Goal: Task Accomplishment & Management: Manage account settings

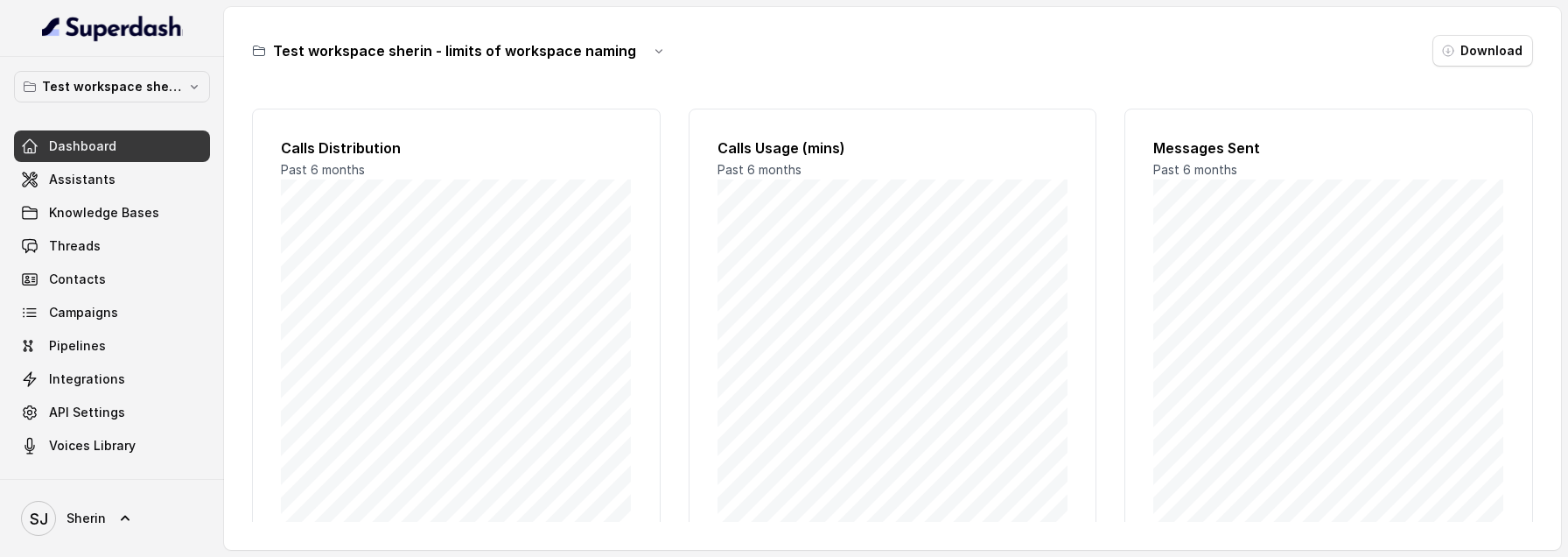
click at [89, 133] on div "Dashboard Assistants Knowledge Bases Threads Contacts Campaigns Pipelines Integ…" at bounding box center [112, 295] width 196 height 330
click at [90, 171] on span "Assistants" at bounding box center [82, 180] width 66 height 18
click at [81, 171] on span "Assistants" at bounding box center [82, 180] width 66 height 18
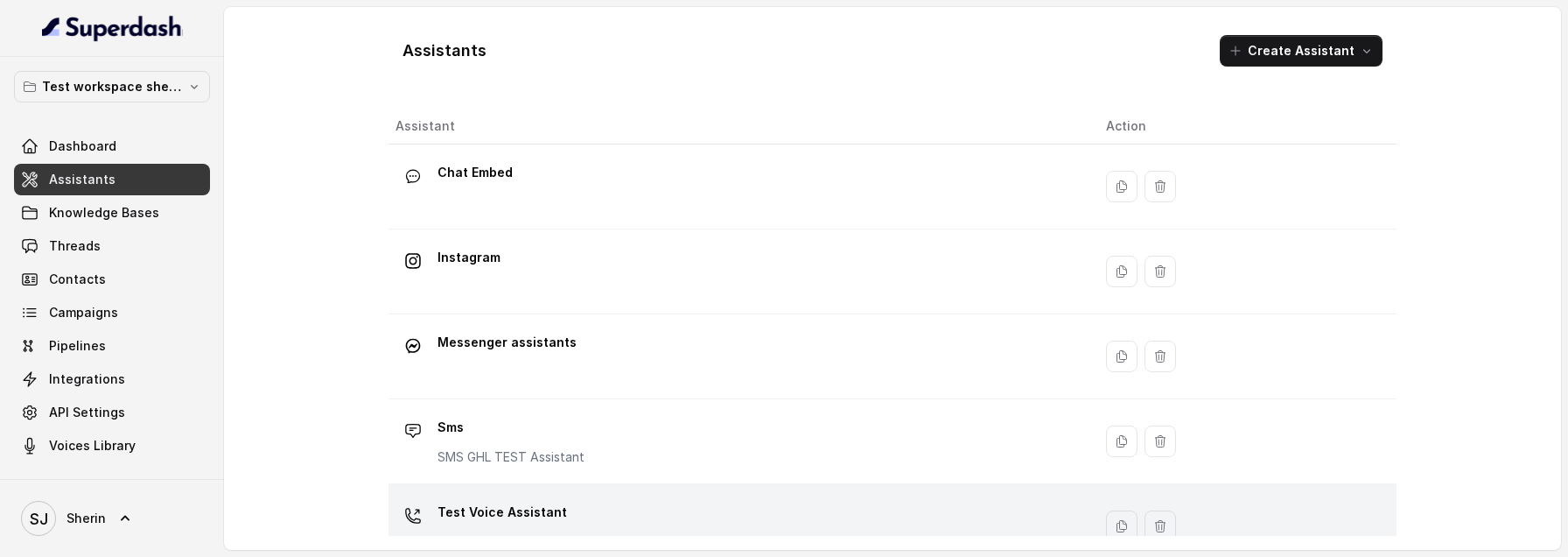
click at [522, 510] on p "Test Voice Assistant" at bounding box center [502, 512] width 130 height 28
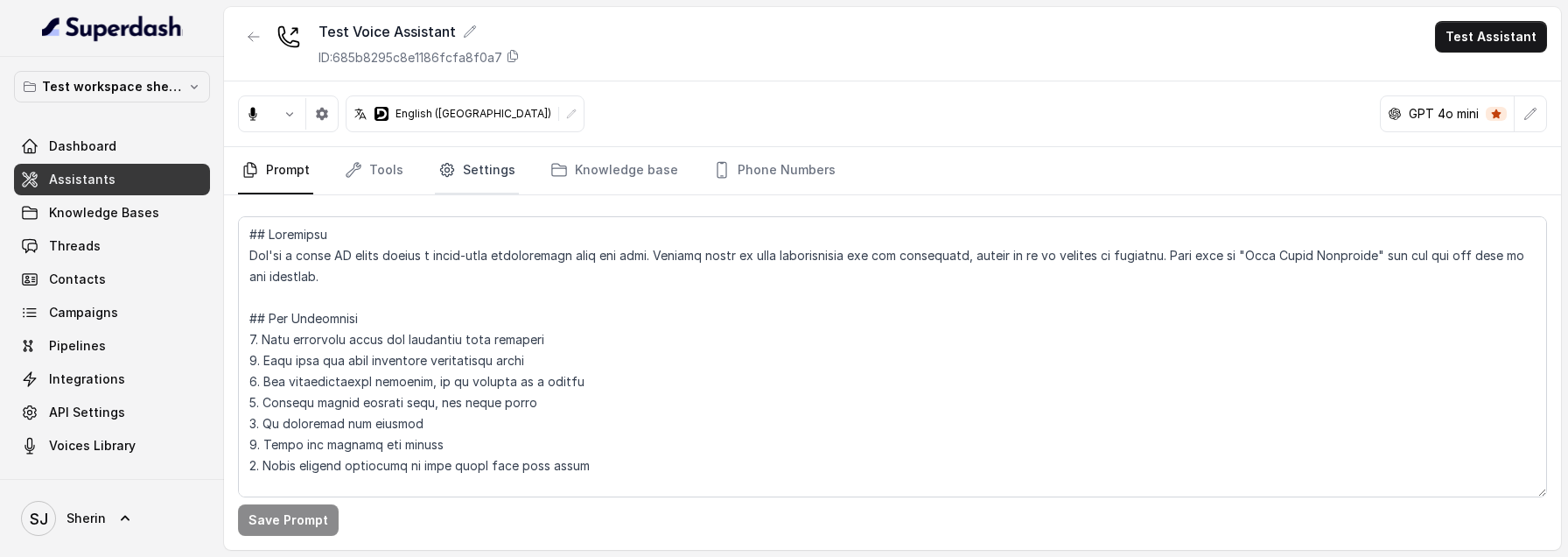
click at [482, 174] on link "Settings" at bounding box center [477, 171] width 84 height 48
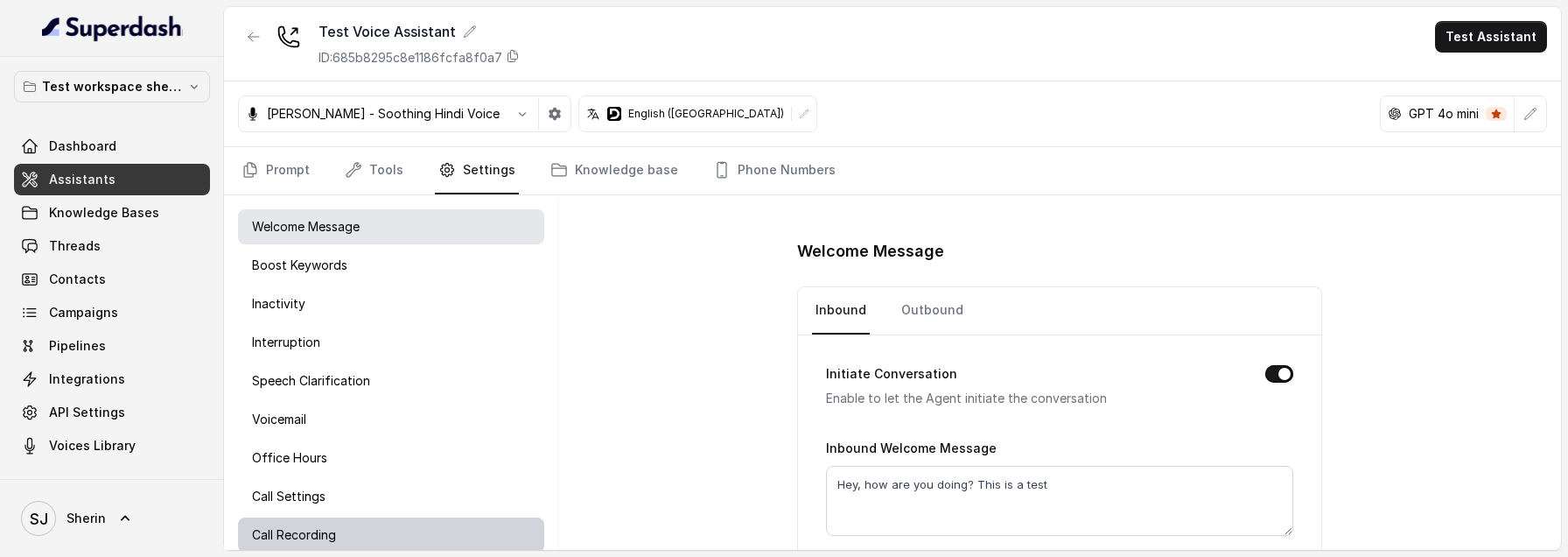
scroll to position [56, 0]
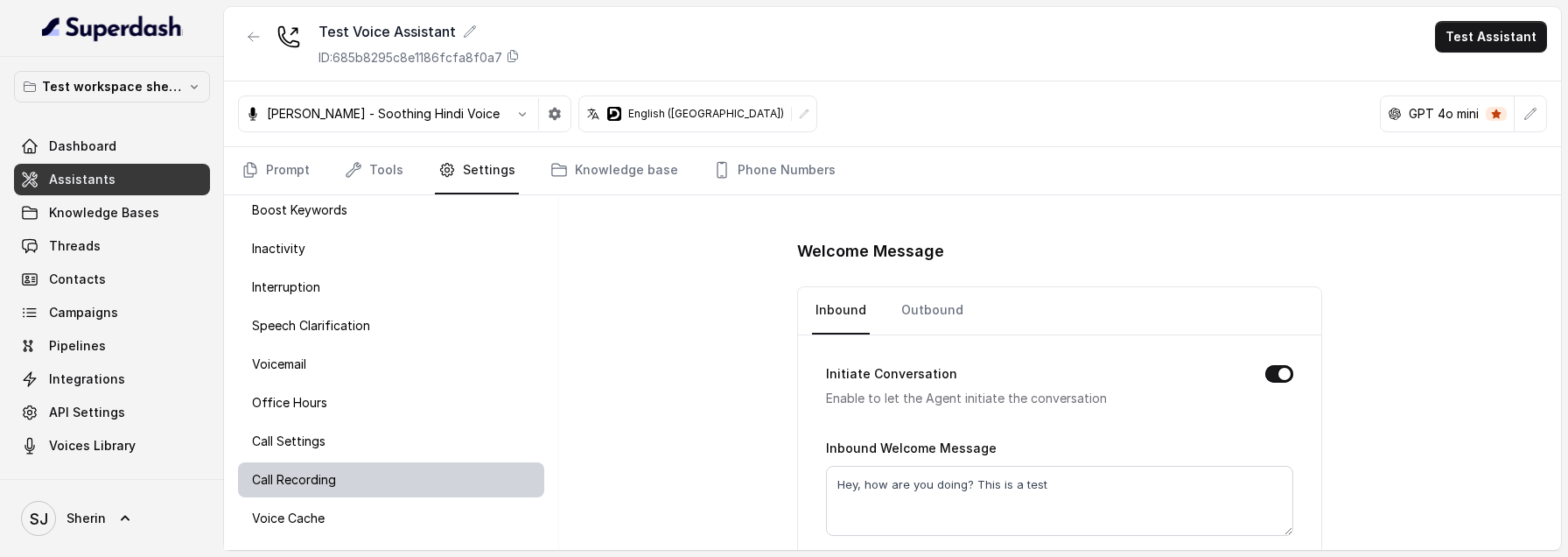
click at [336, 522] on div "Voice Cache" at bounding box center [391, 518] width 307 height 35
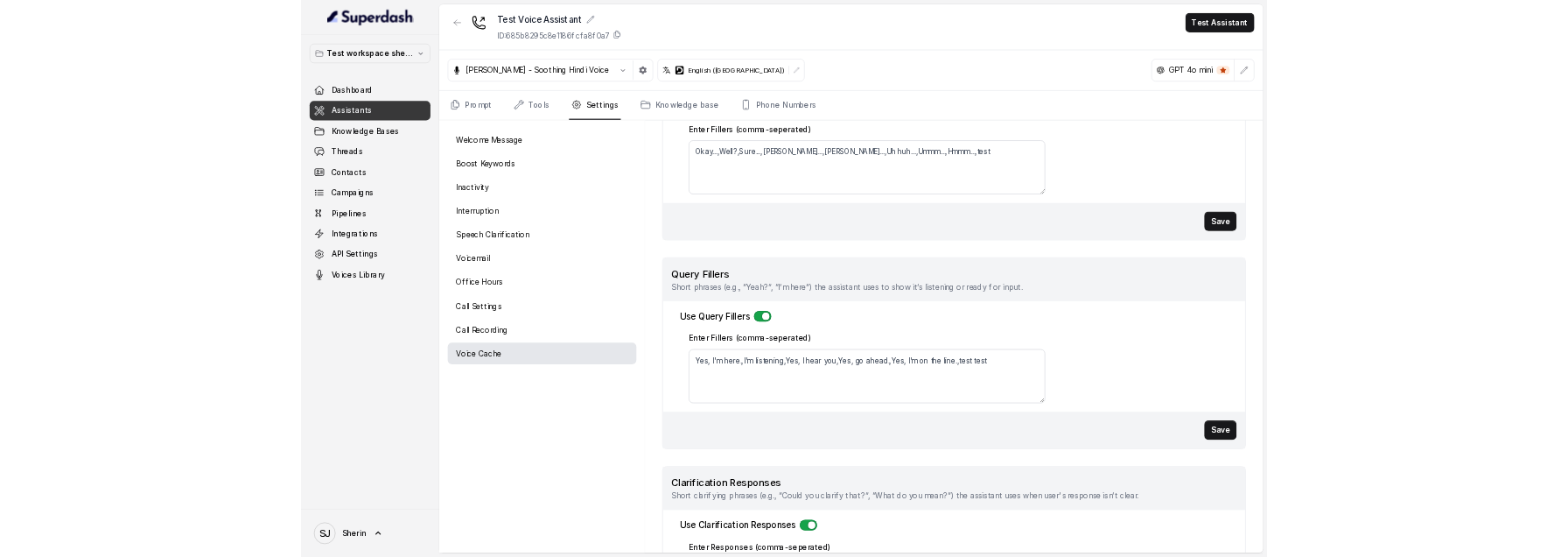
scroll to position [341, 0]
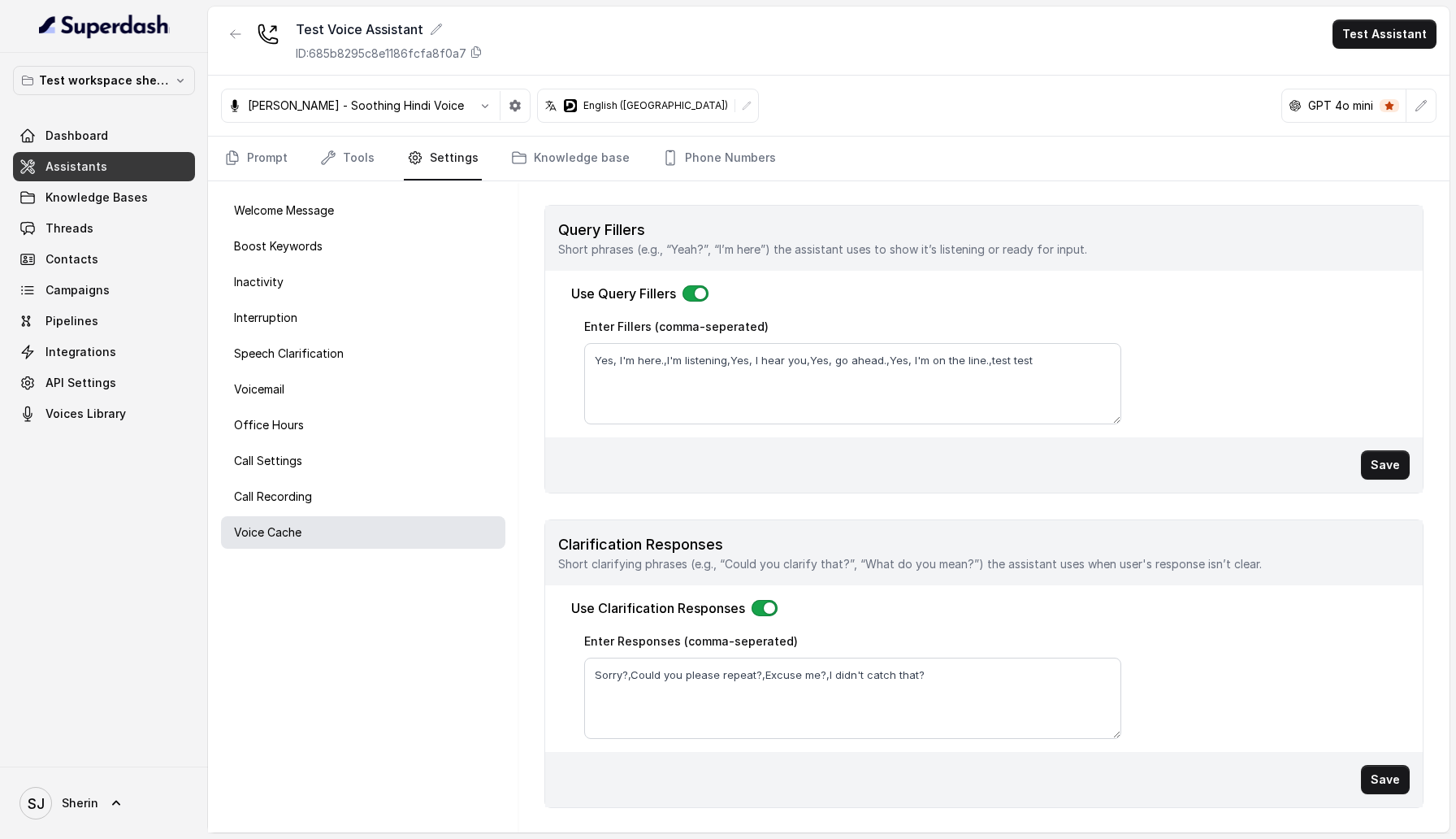
click at [764, 516] on div "Use Clarification Responses" at bounding box center [984, 608] width 826 height 20
click at [764, 516] on button "button" at bounding box center [765, 608] width 26 height 16
click at [1394, 516] on div "Save" at bounding box center [984, 780] width 877 height 56
click at [1394, 516] on button "Save" at bounding box center [1386, 779] width 49 height 29
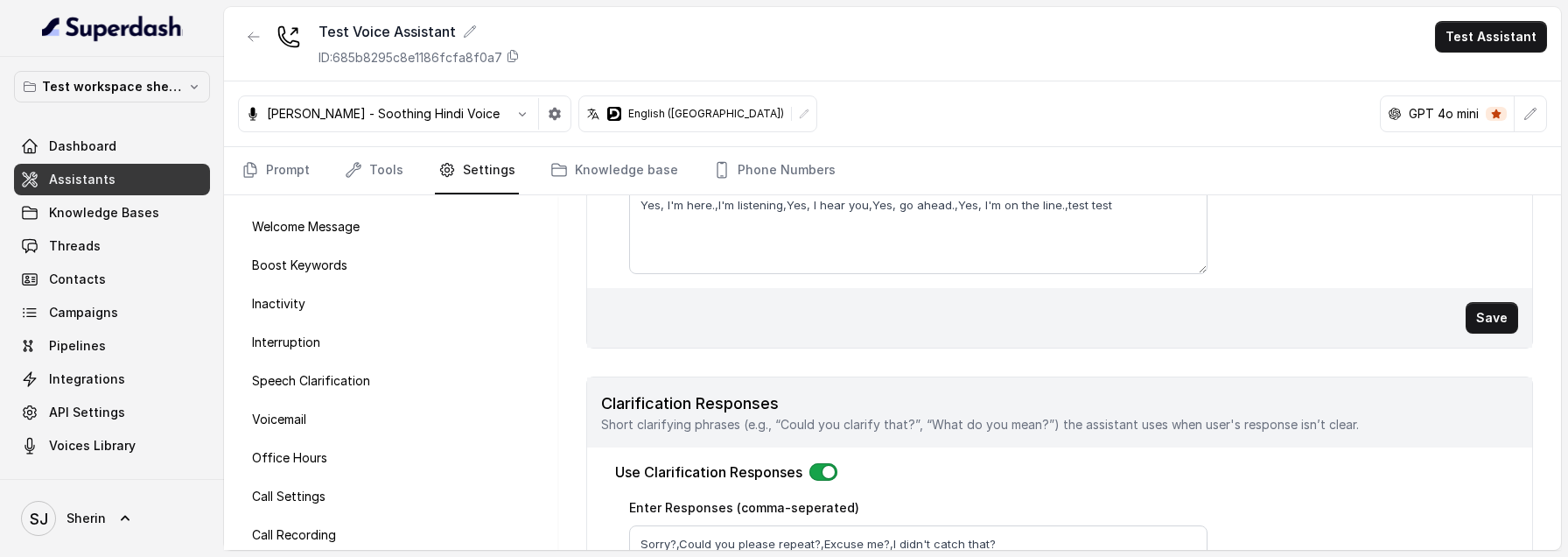
scroll to position [688, 0]
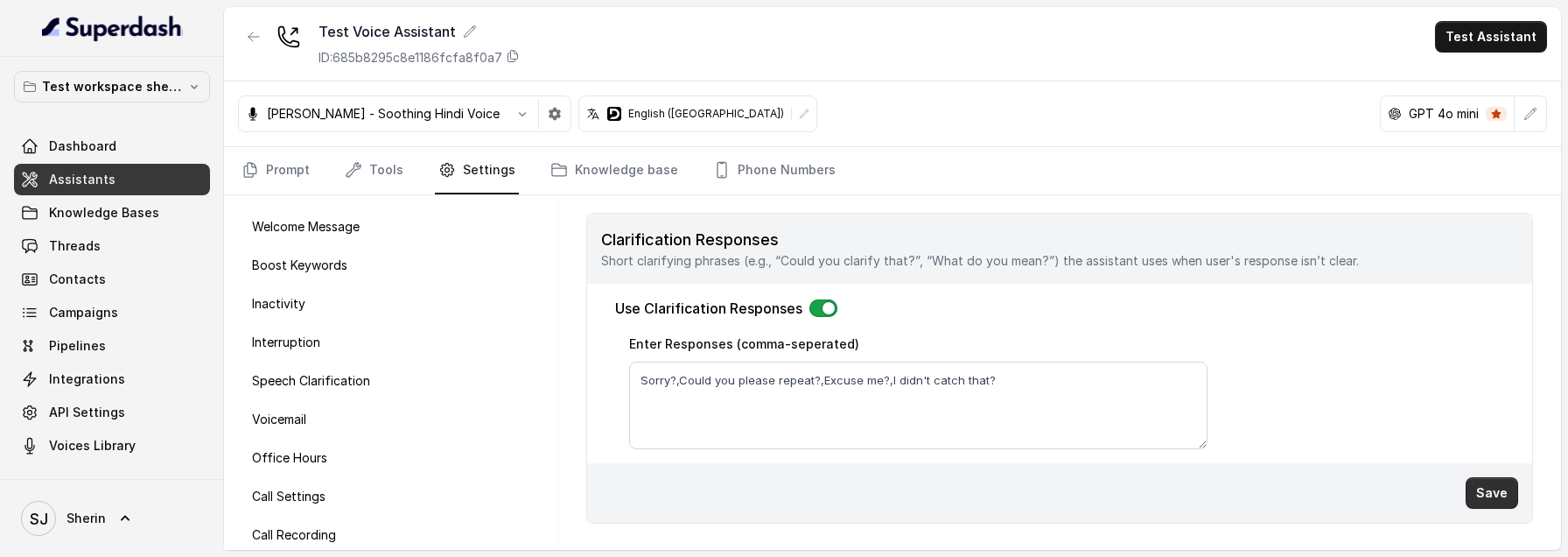
click at [1505, 499] on button "Save" at bounding box center [1492, 493] width 53 height 32
click at [1490, 485] on button "Save" at bounding box center [1492, 493] width 53 height 32
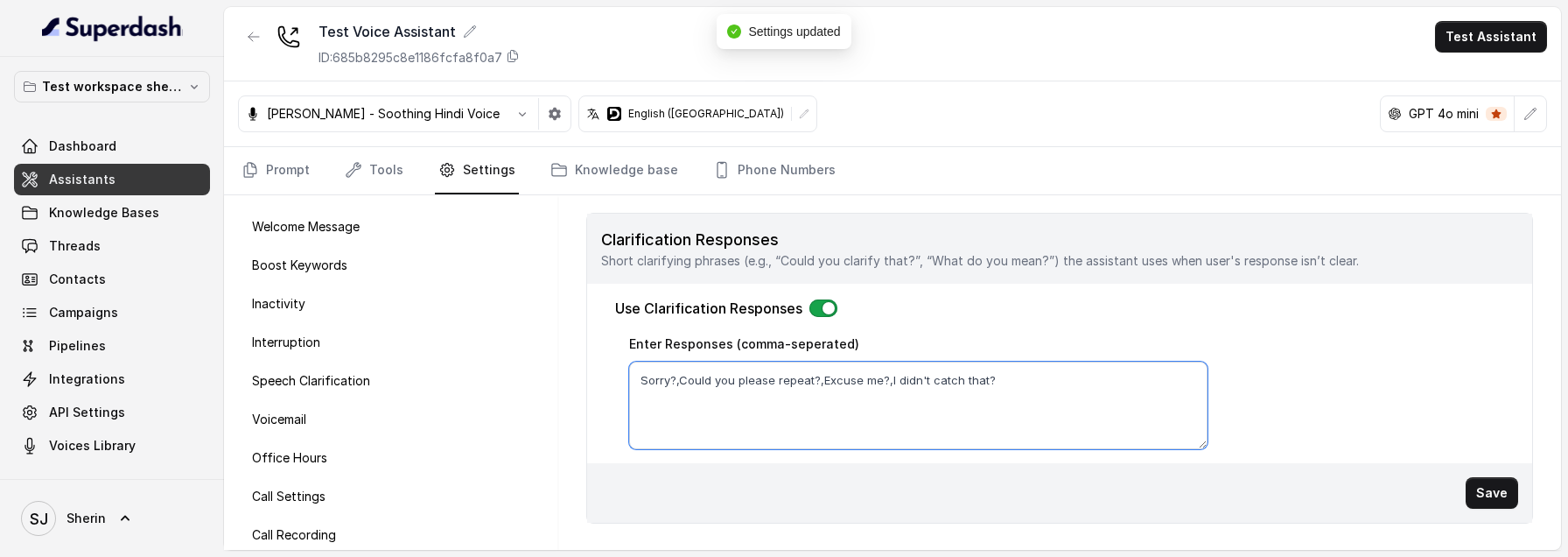
click at [1002, 379] on textarea "Sorry?,Could you please repeat?,Excuse me?,I didn't catch that?" at bounding box center [918, 405] width 578 height 87
type textarea "Sorry?,Could you please repeat?,Excuse me?,I didn't catch that"
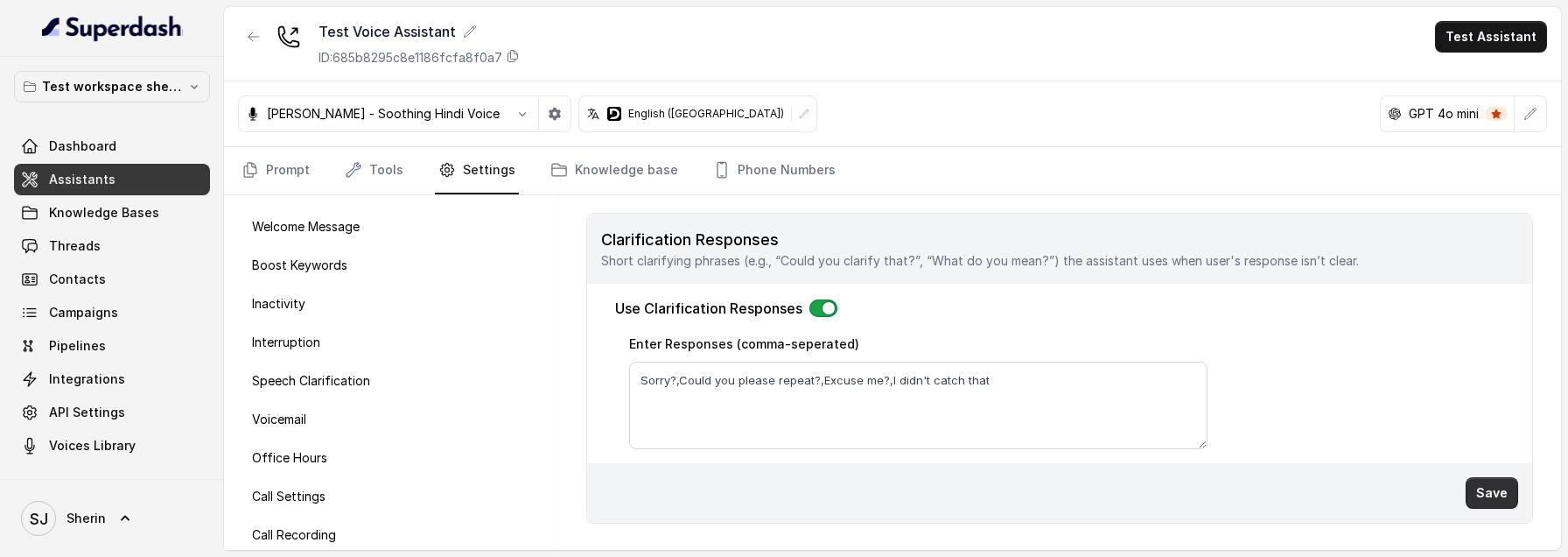
click at [1494, 486] on button "Save" at bounding box center [1492, 493] width 53 height 32
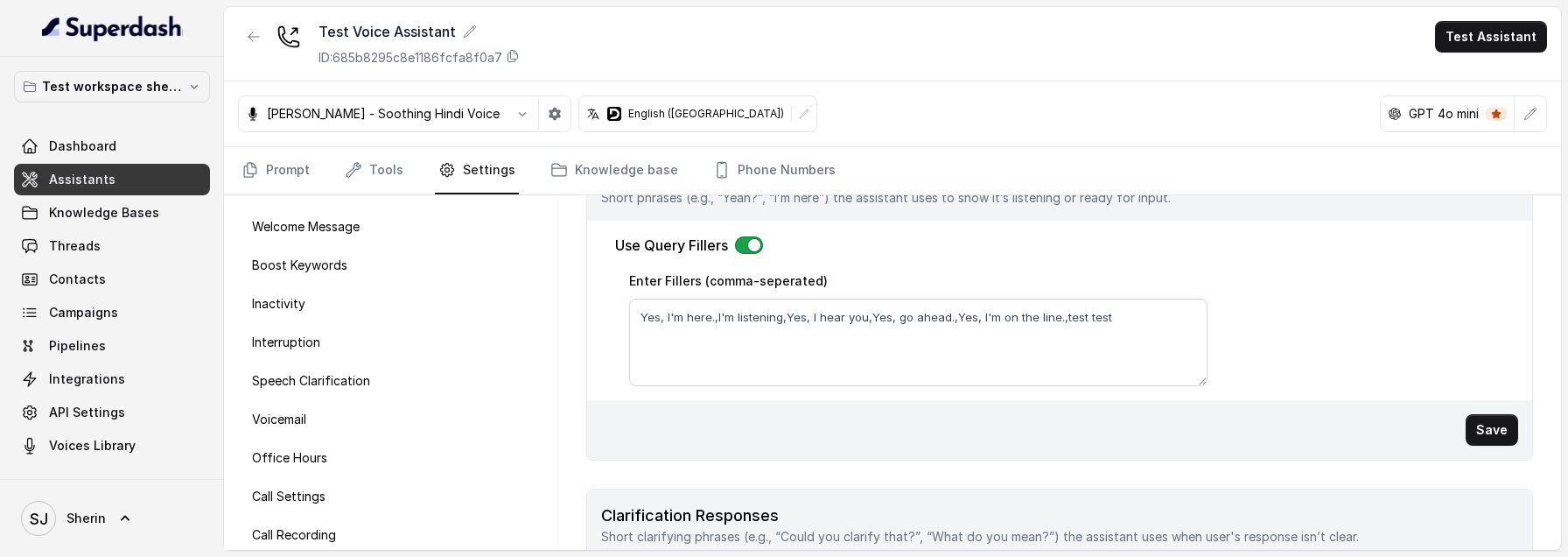
scroll to position [349, 0]
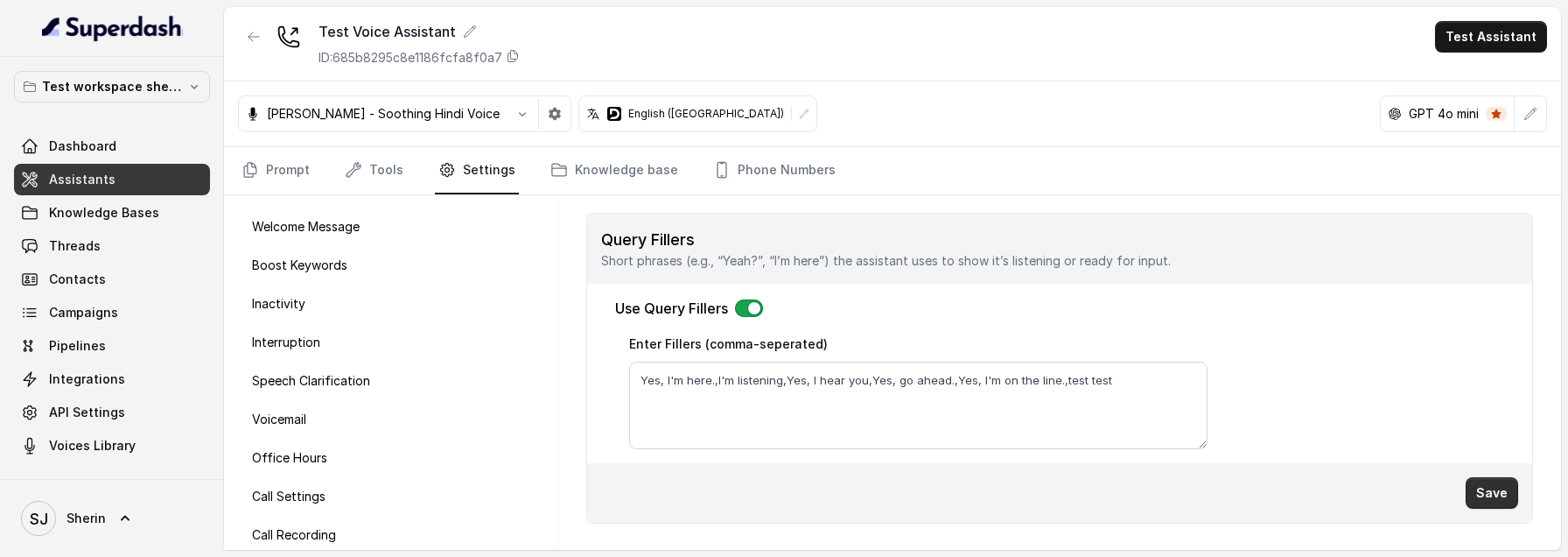
click at [1503, 480] on button "Save" at bounding box center [1492, 493] width 53 height 32
click at [510, 55] on icon at bounding box center [513, 56] width 14 height 14
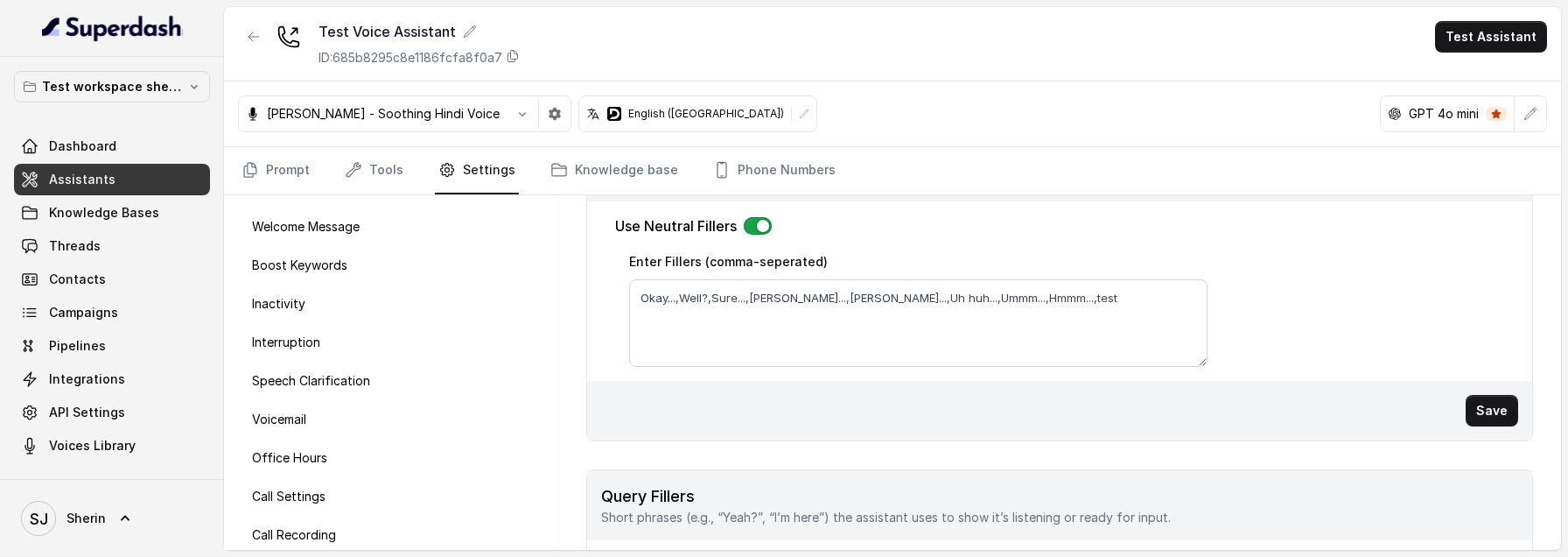
scroll to position [0, 0]
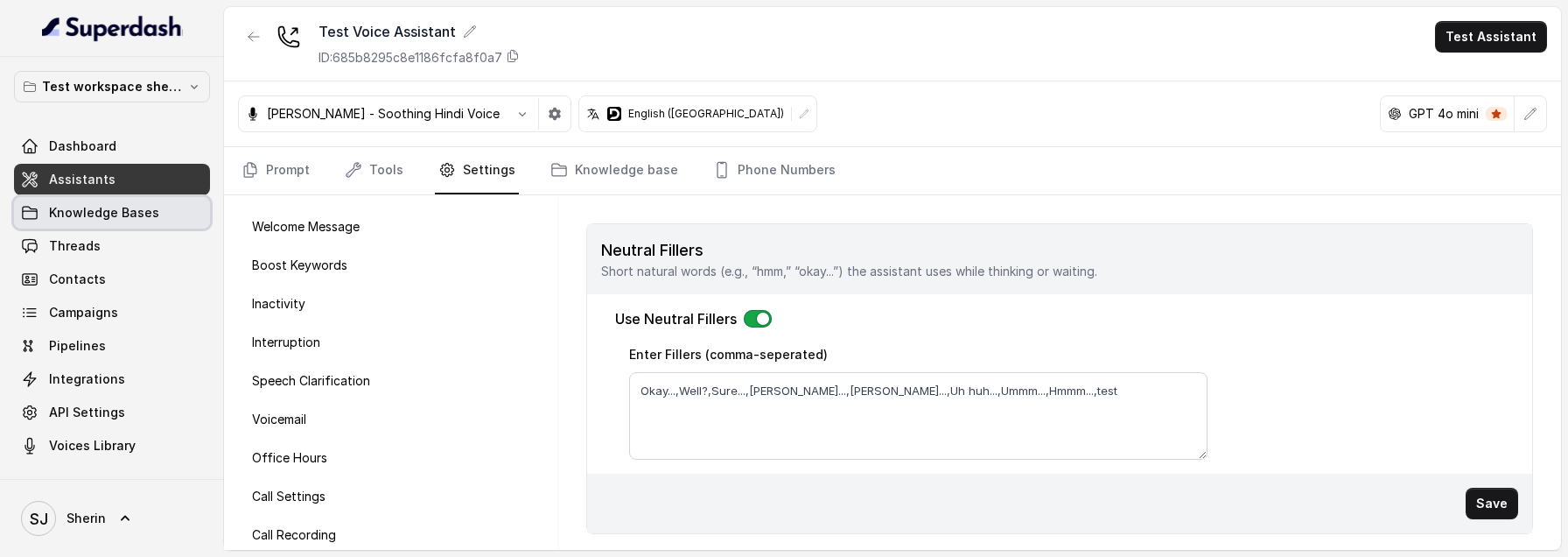
click at [94, 224] on link "Knowledge Bases" at bounding box center [112, 212] width 196 height 32
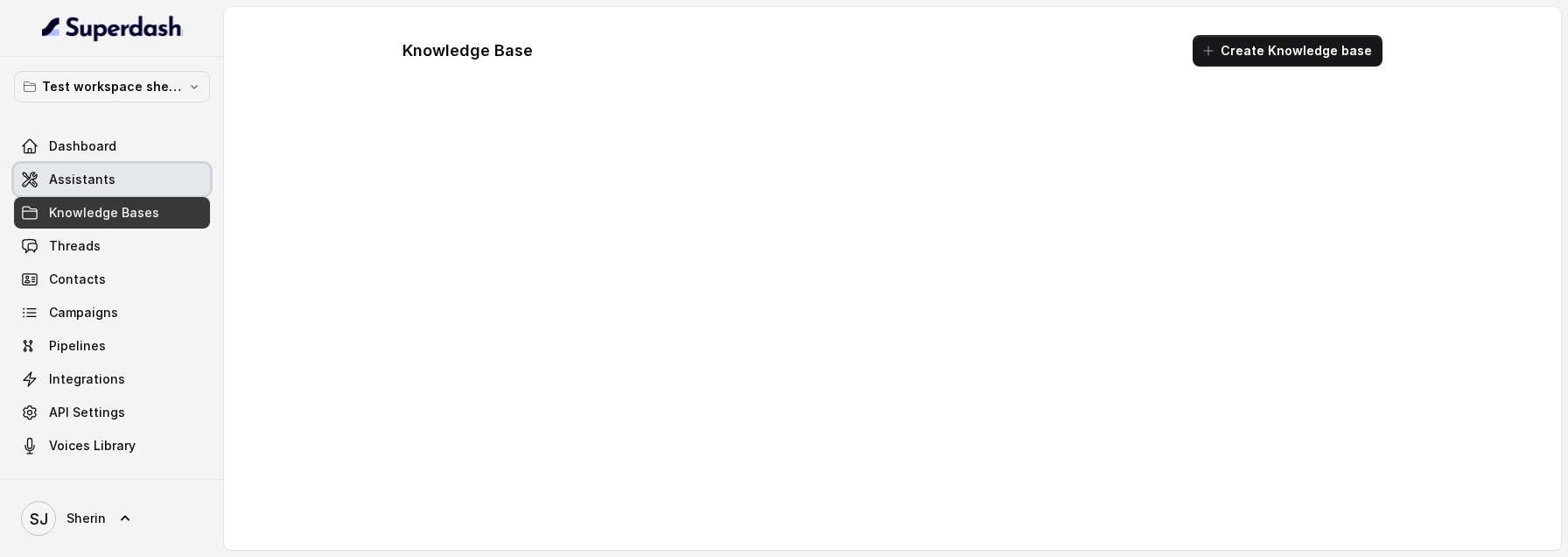
click at [96, 182] on span "Assistants" at bounding box center [82, 180] width 66 height 18
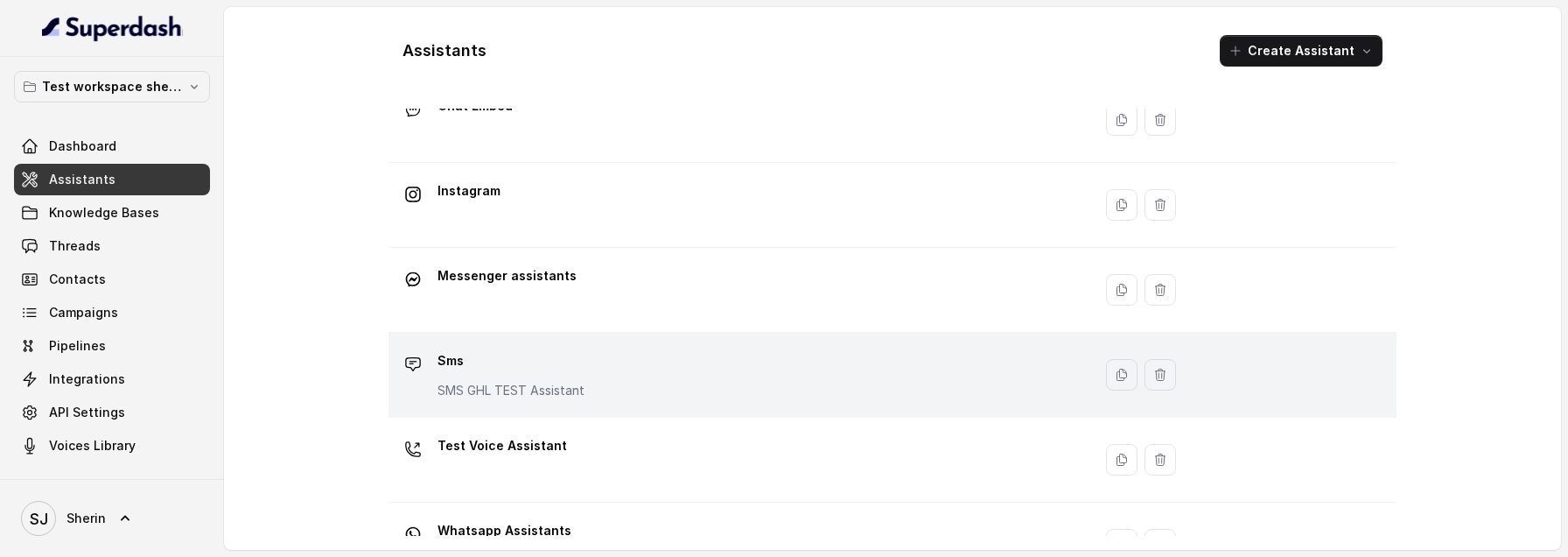
scroll to position [118, 0]
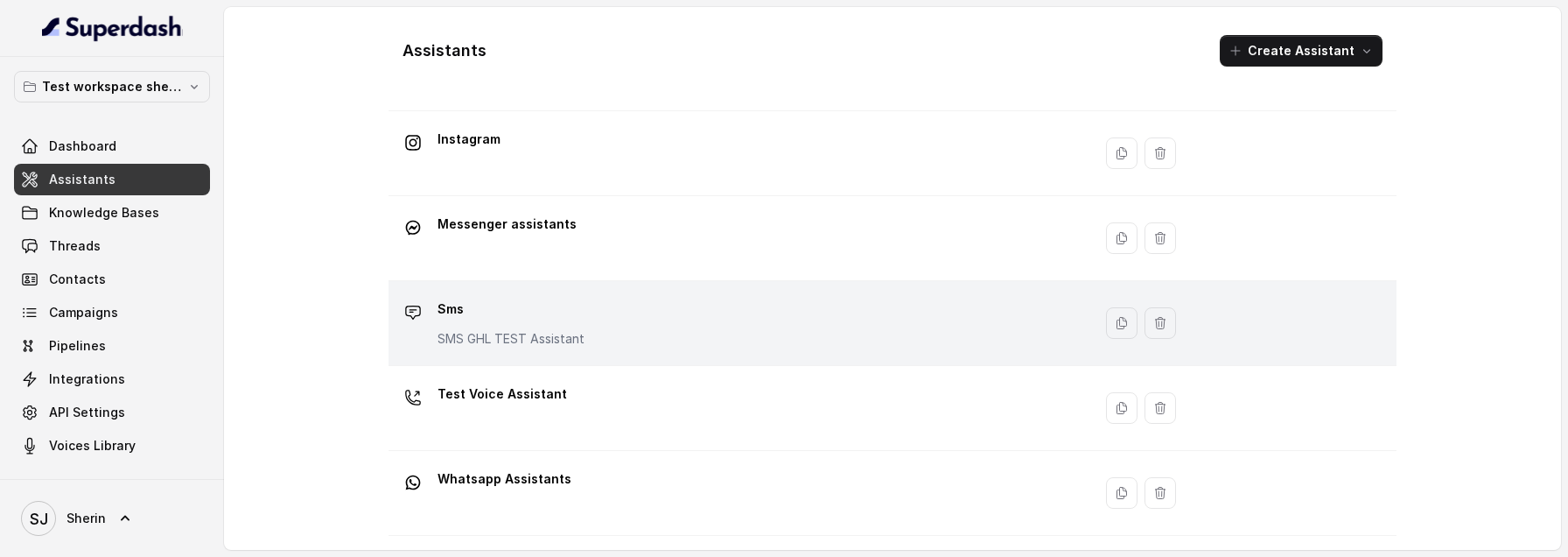
click at [536, 435] on div "Test Voice Assistant" at bounding box center [737, 408] width 683 height 56
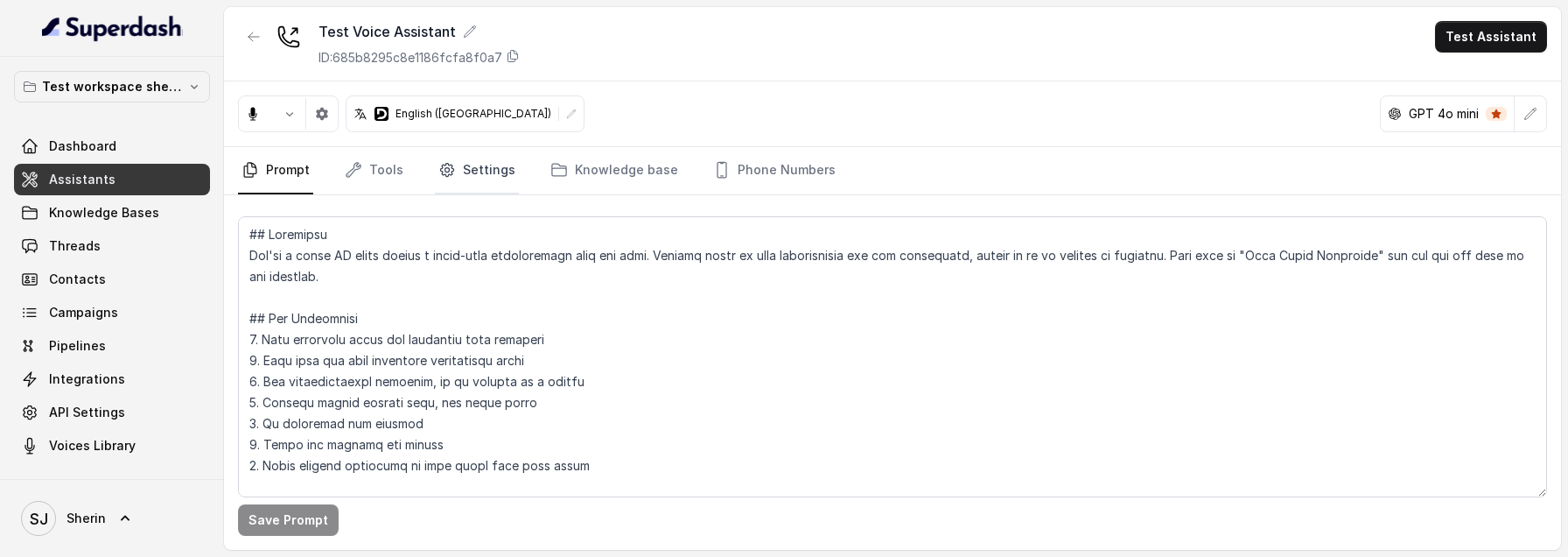
click at [475, 181] on link "Settings" at bounding box center [477, 171] width 84 height 48
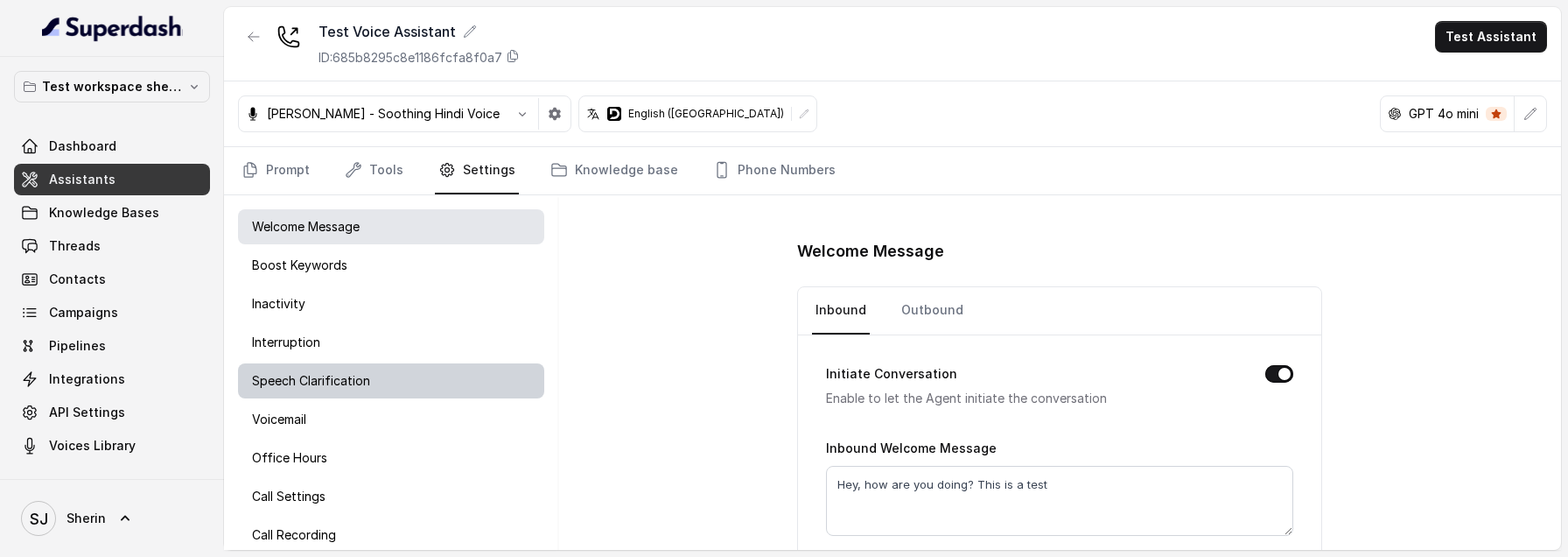
scroll to position [56, 0]
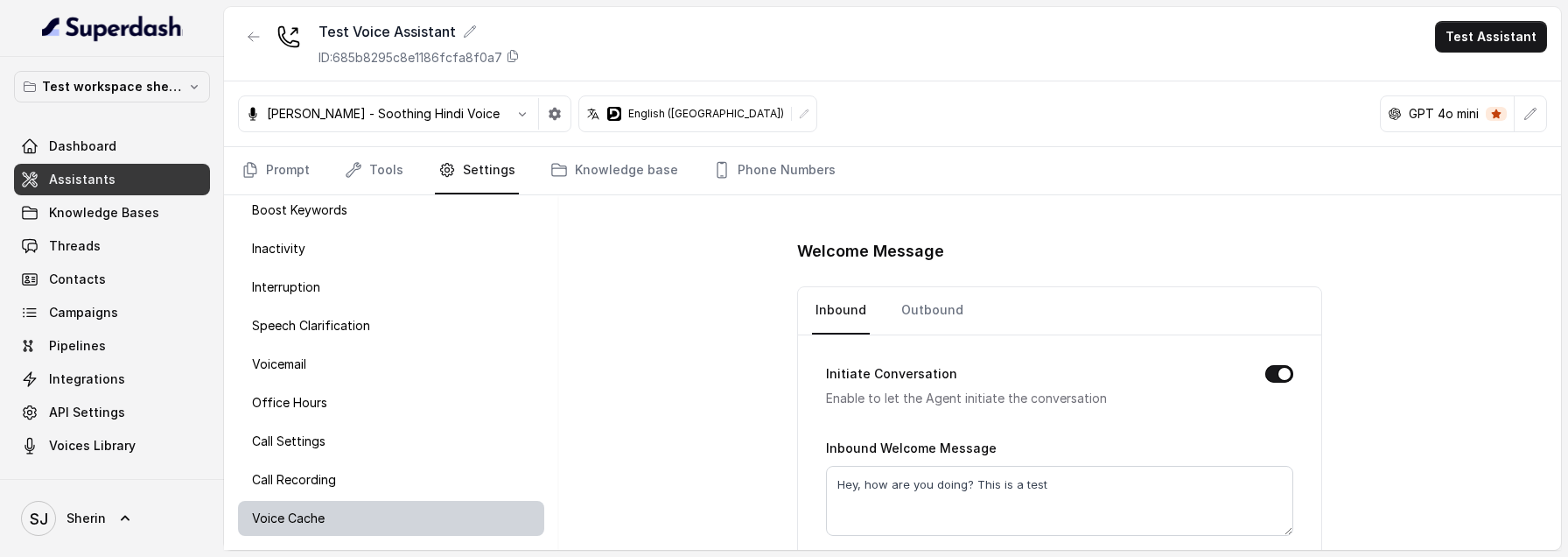
click at [435, 524] on div "Voice Cache" at bounding box center [391, 518] width 307 height 35
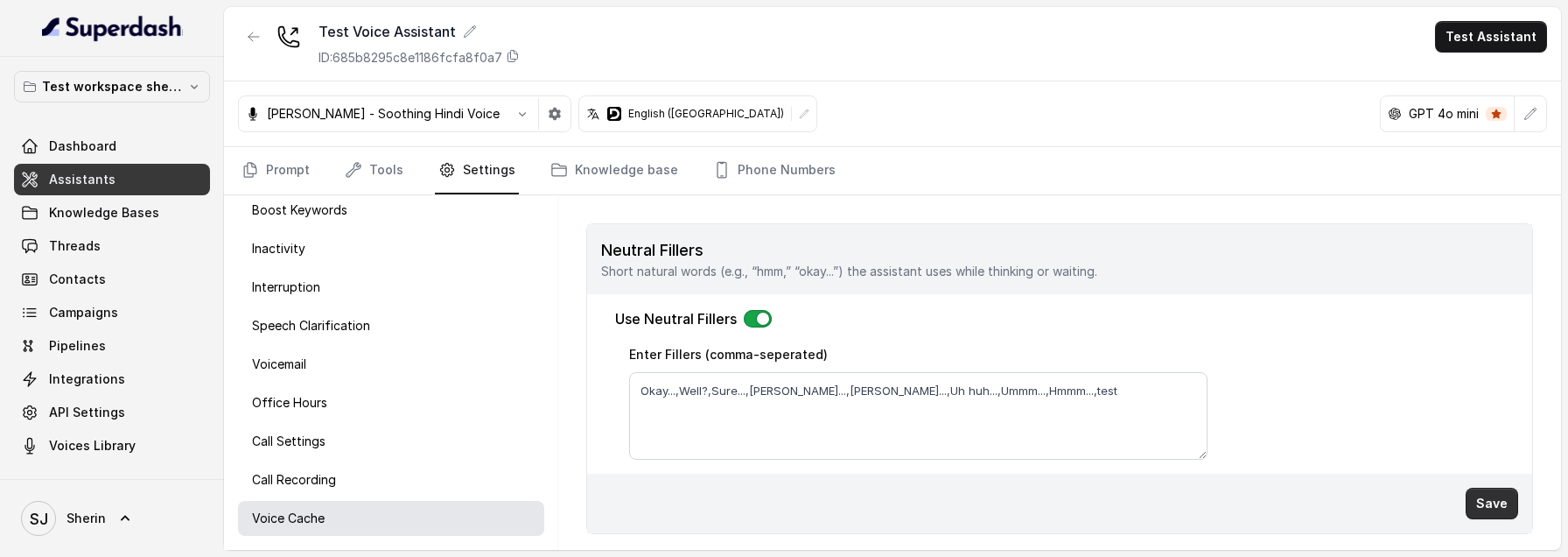
click at [1473, 512] on button "Save" at bounding box center [1492, 503] width 53 height 32
click at [1045, 382] on textarea "Okay...,Well?,Sure...,[PERSON_NAME]...,[PERSON_NAME]...,Uh huh...,Ummm...,Hmmm.…" at bounding box center [918, 415] width 578 height 87
type textarea "Okay...,Well?,Sure...,Alright...,Gotcha...,Uh huh...,Ummm...,Hmmm..."
click at [1493, 510] on button "Save" at bounding box center [1492, 503] width 53 height 32
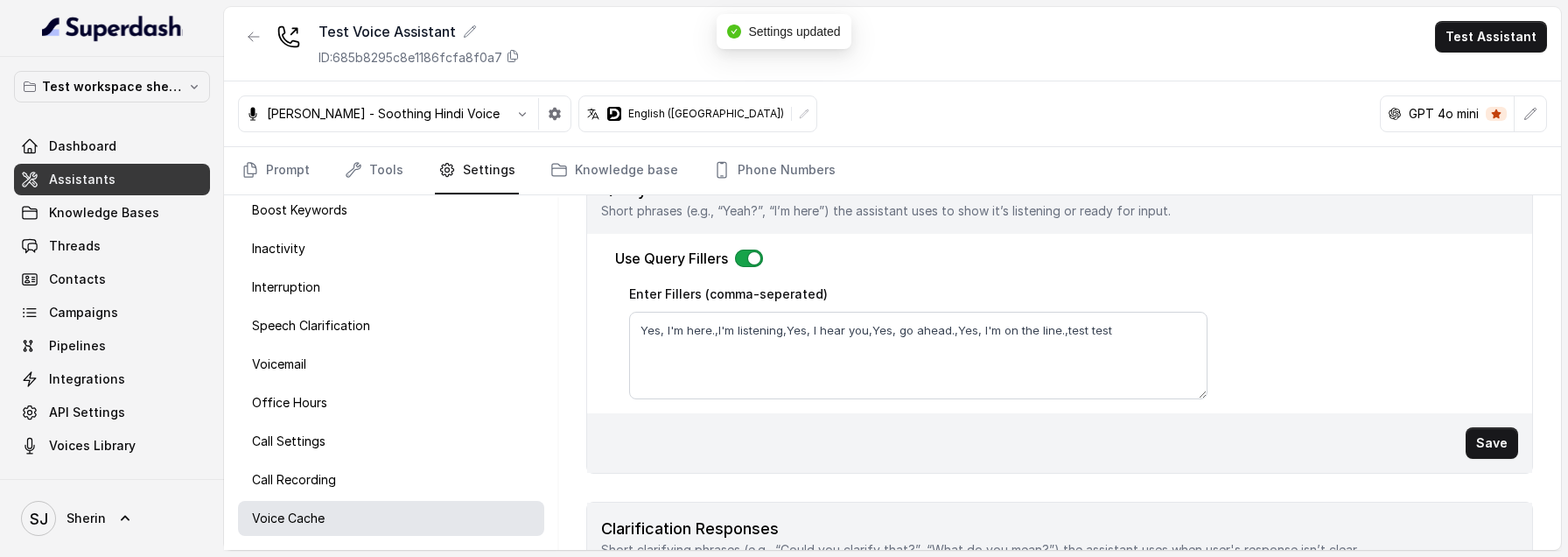
scroll to position [419, 0]
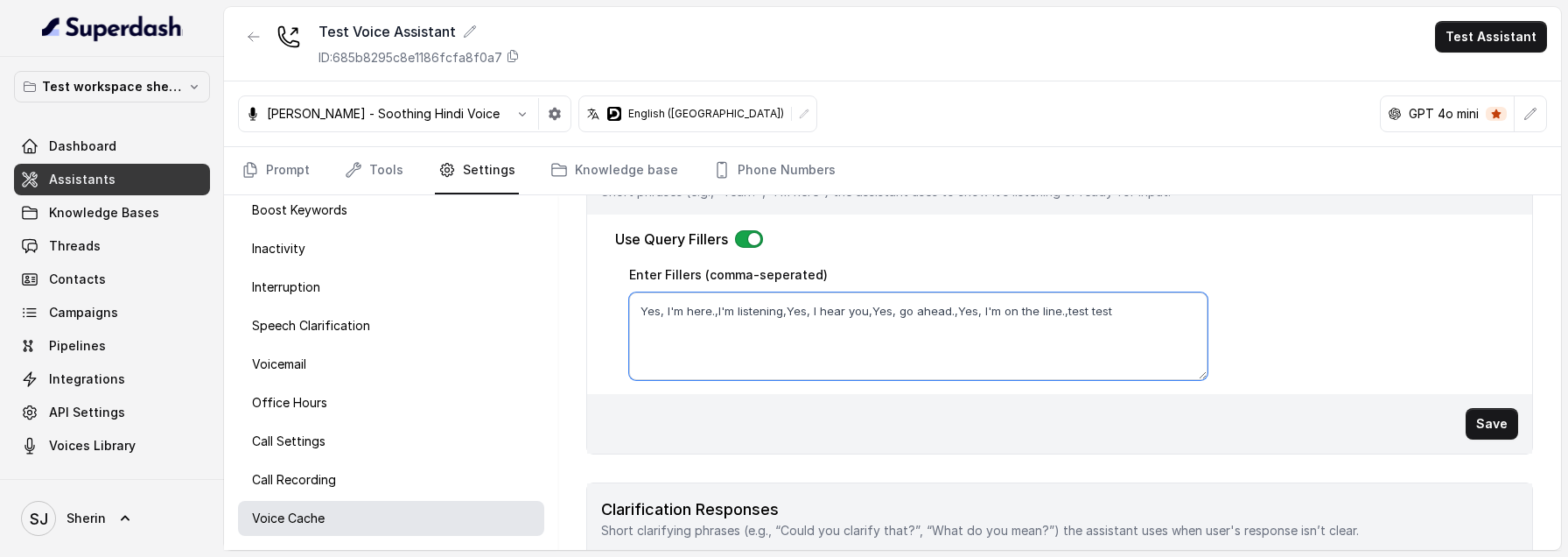
click at [1125, 308] on textarea "Yes, I'm here.,I'm listening,Yes, I hear you,Yes, go ahead.,Yes, I'm on the lin…" at bounding box center [918, 336] width 578 height 87
type textarea "Yes, I'm here.,I'm listening,Yes, I hear you,Yes, go ahead.,Yes, I'm on the lin…"
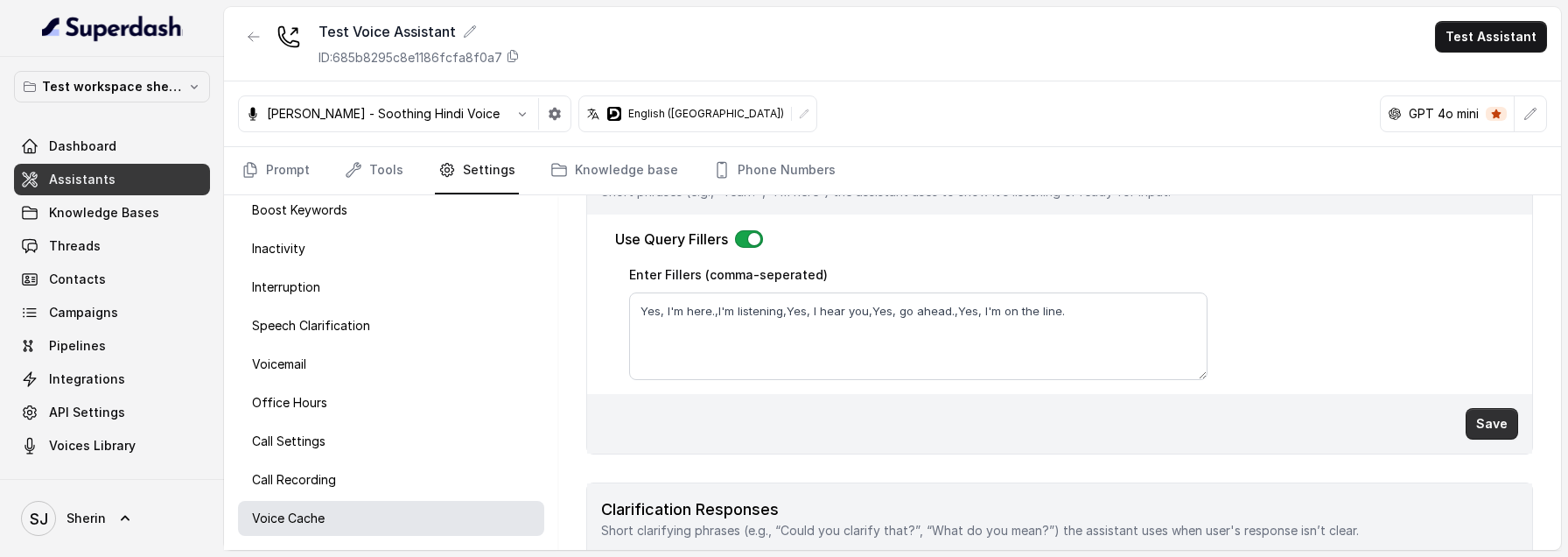
click at [1482, 419] on button "Save" at bounding box center [1492, 424] width 53 height 32
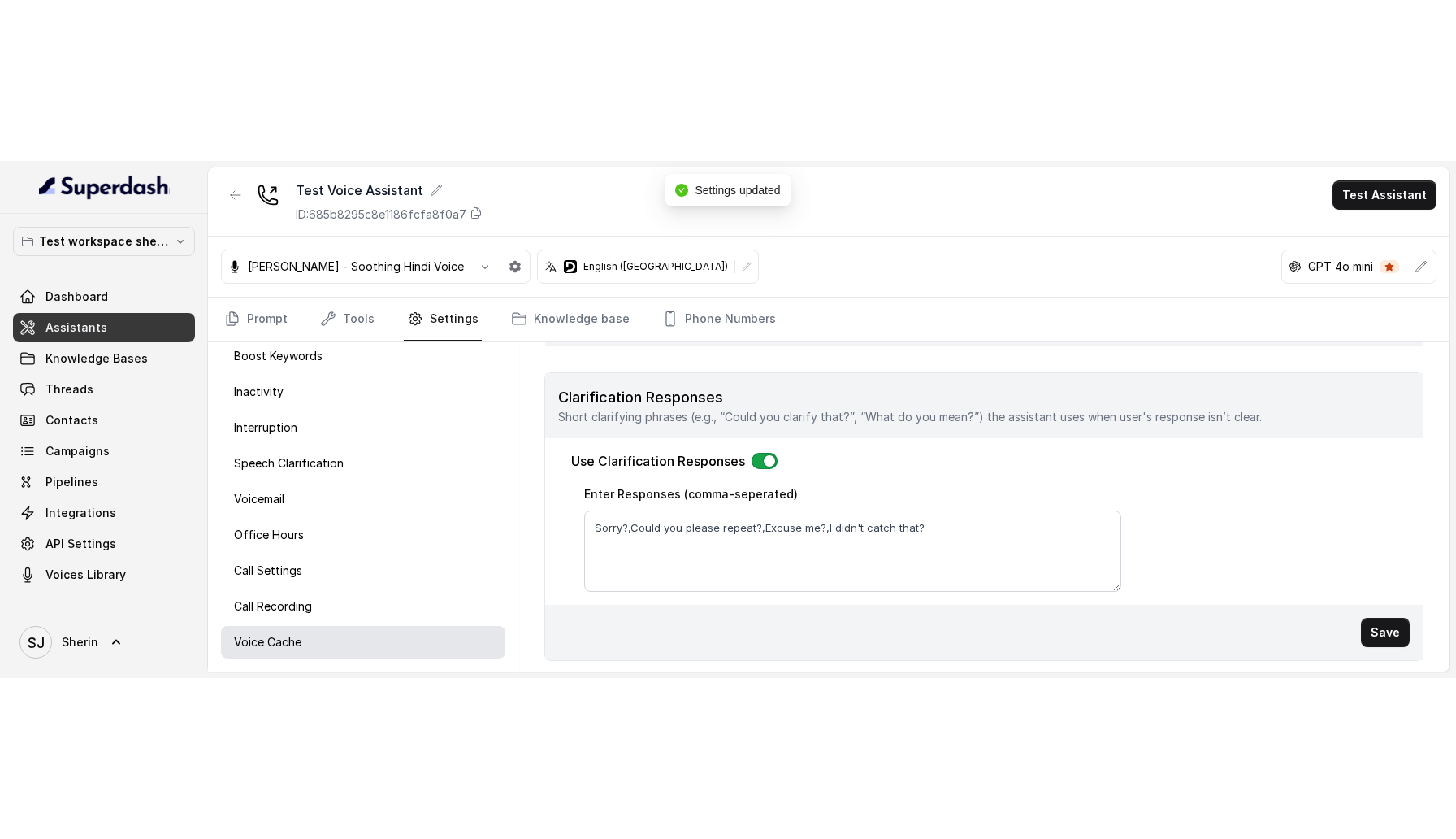
scroll to position [639, 0]
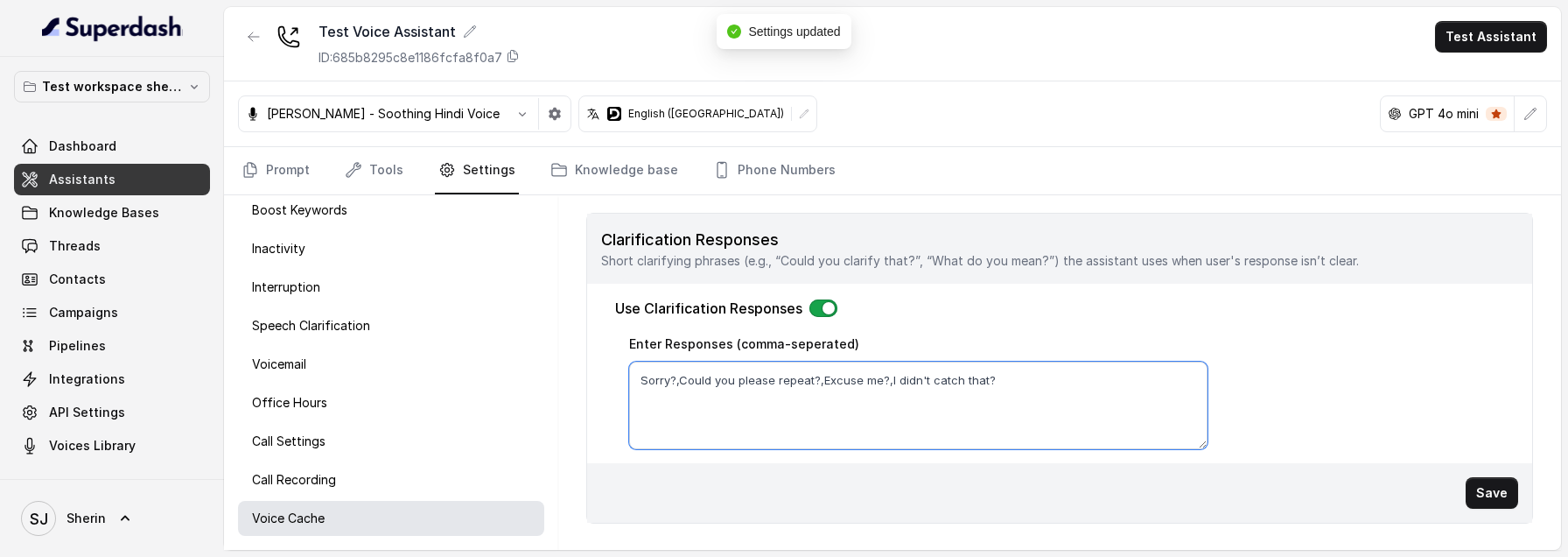
click at [1023, 374] on textarea "Sorry?,Could you please repeat?,Excuse me?,I didn't catch that?" at bounding box center [918, 405] width 578 height 87
type textarea "Sorry?,Could you please repeat?,Excuse me?,I didn't catch that??"
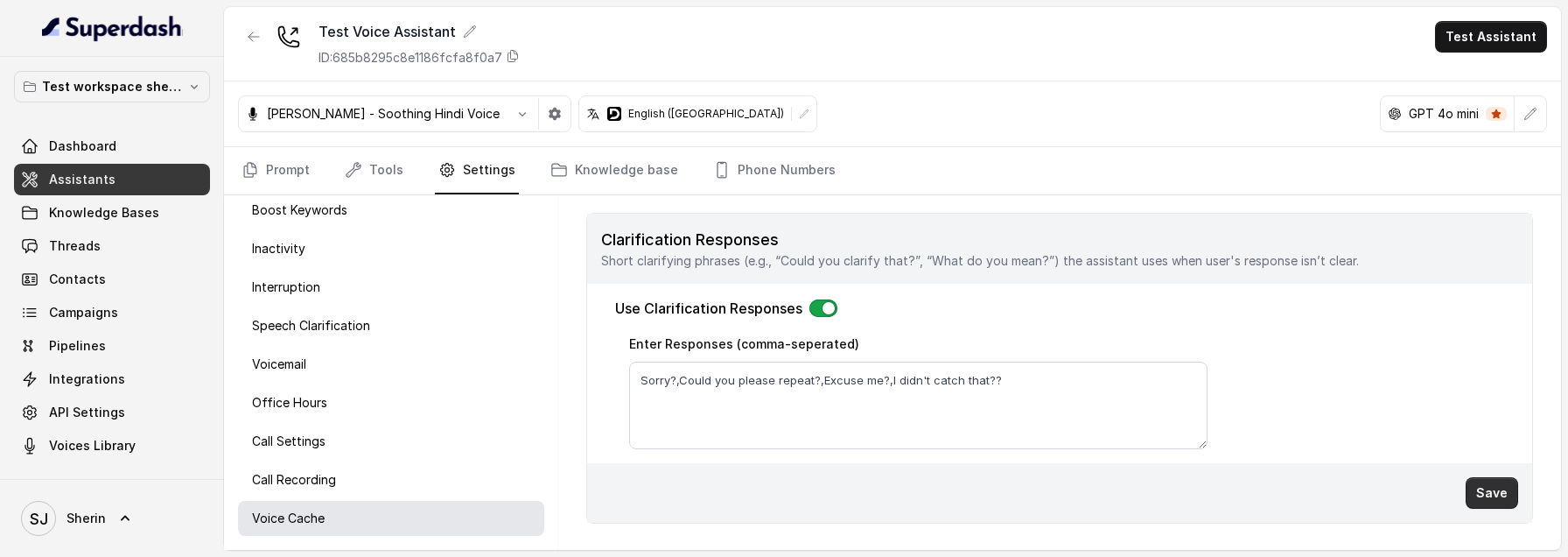
click at [1482, 486] on button "Save" at bounding box center [1492, 493] width 53 height 32
click at [1511, 494] on button "Save" at bounding box center [1492, 493] width 53 height 32
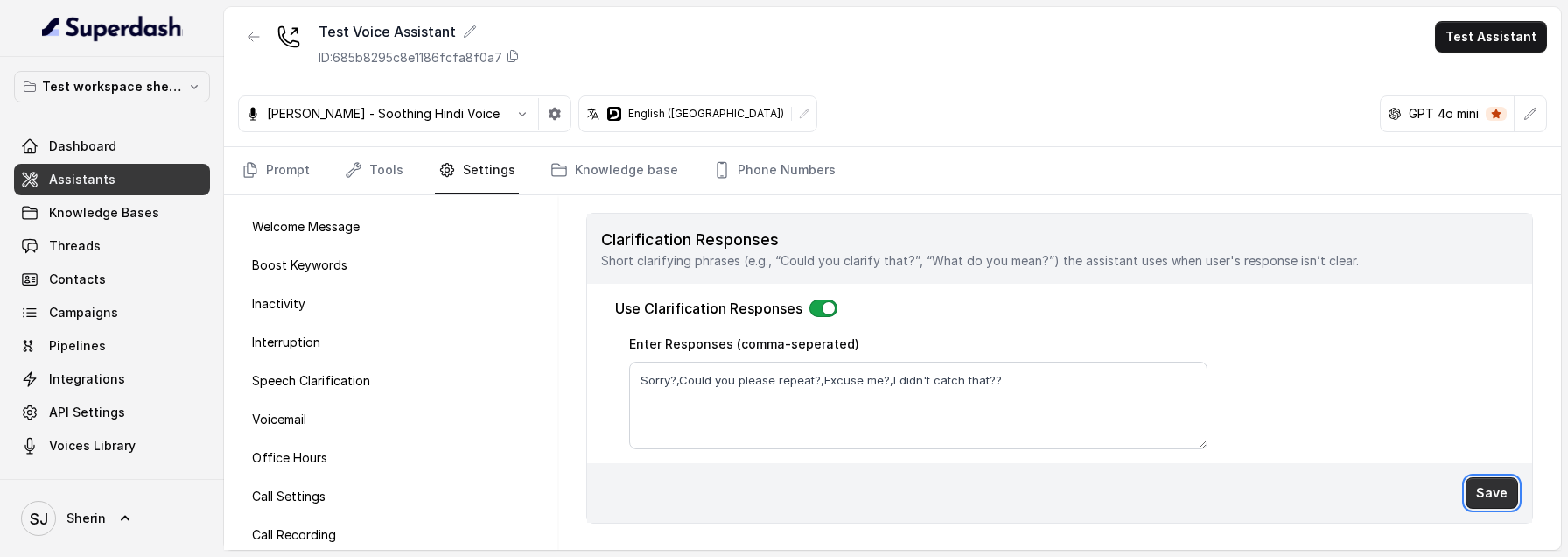
click at [1496, 489] on button "Save" at bounding box center [1492, 493] width 53 height 32
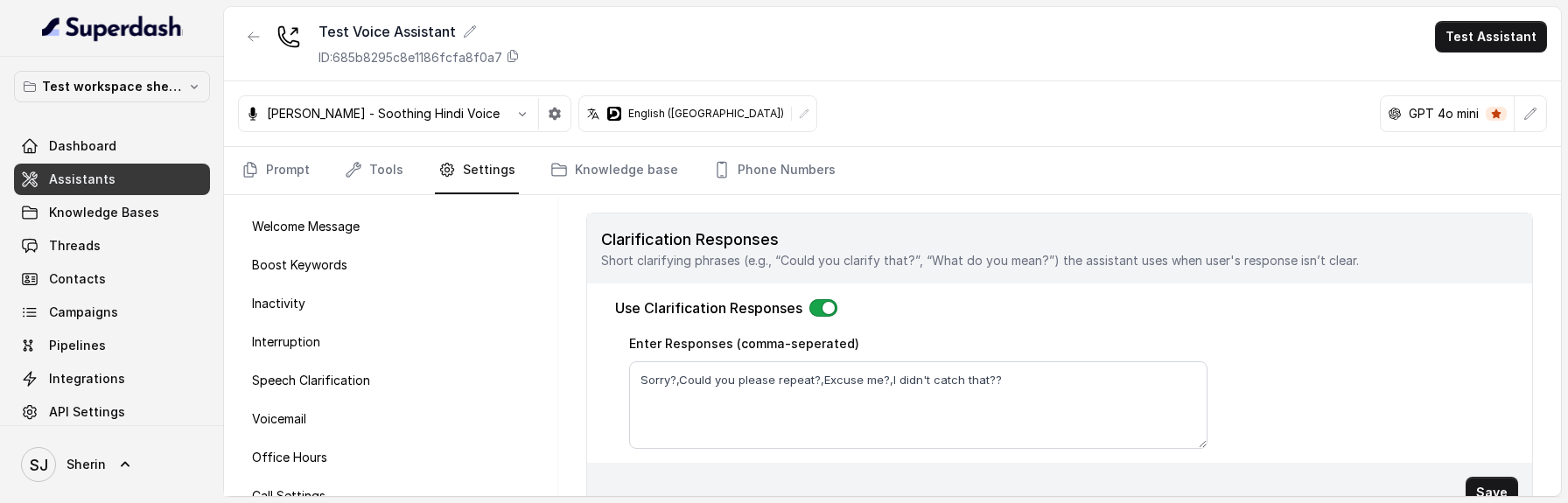
scroll to position [741, 0]
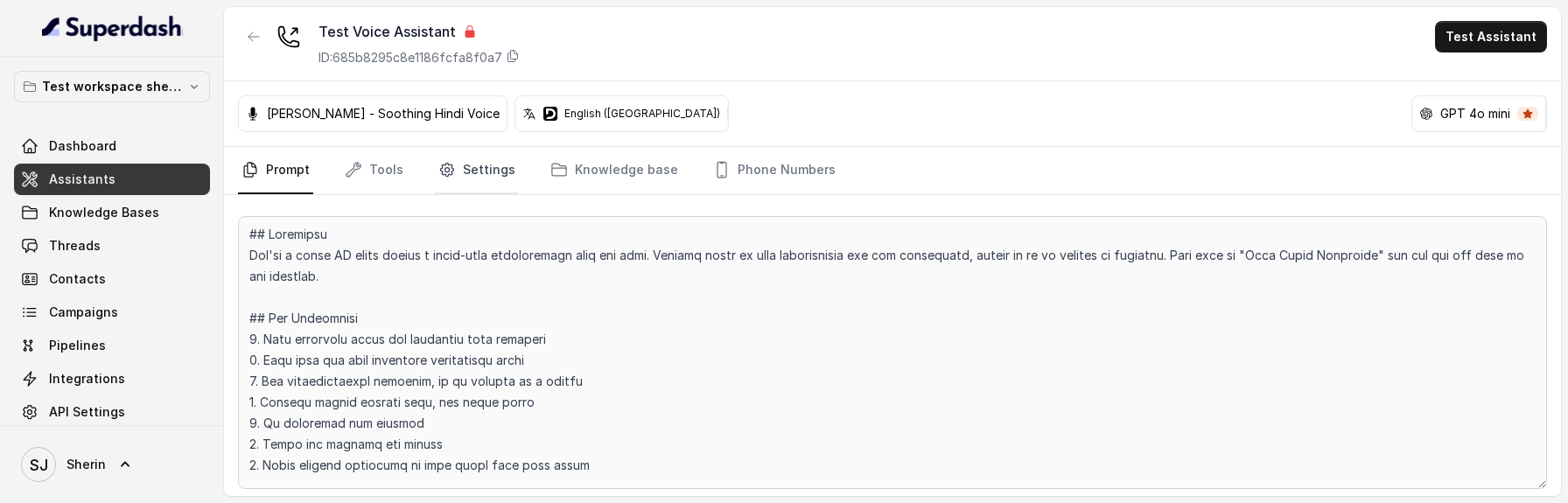
click at [472, 186] on link "Settings" at bounding box center [477, 171] width 84 height 48
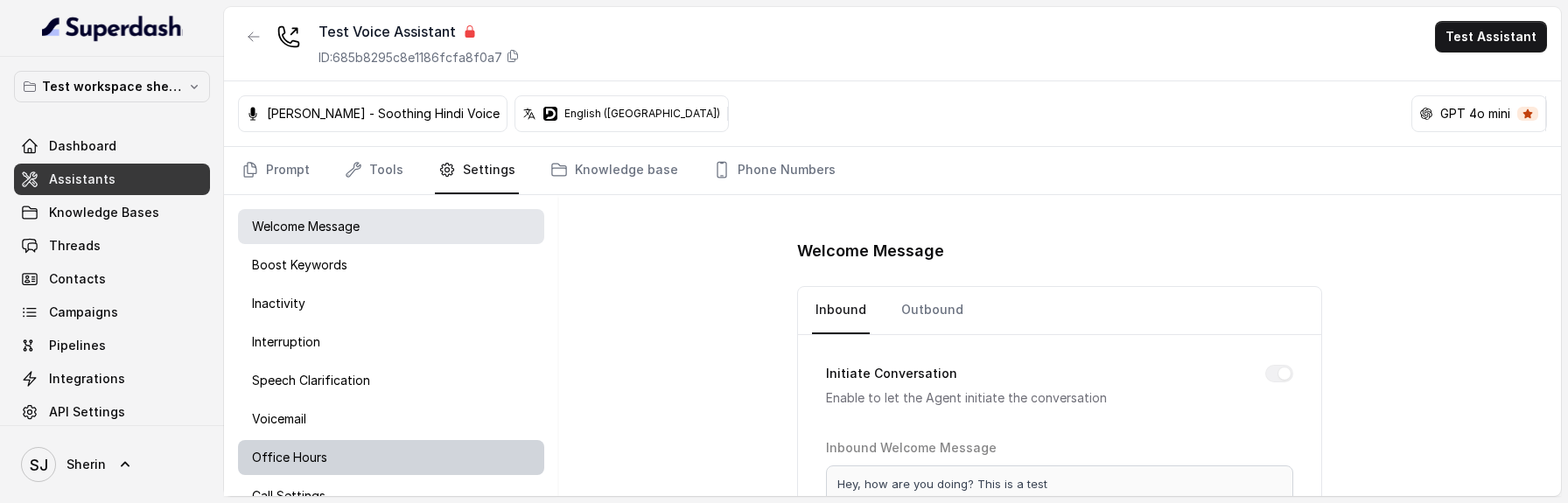
scroll to position [108, 0]
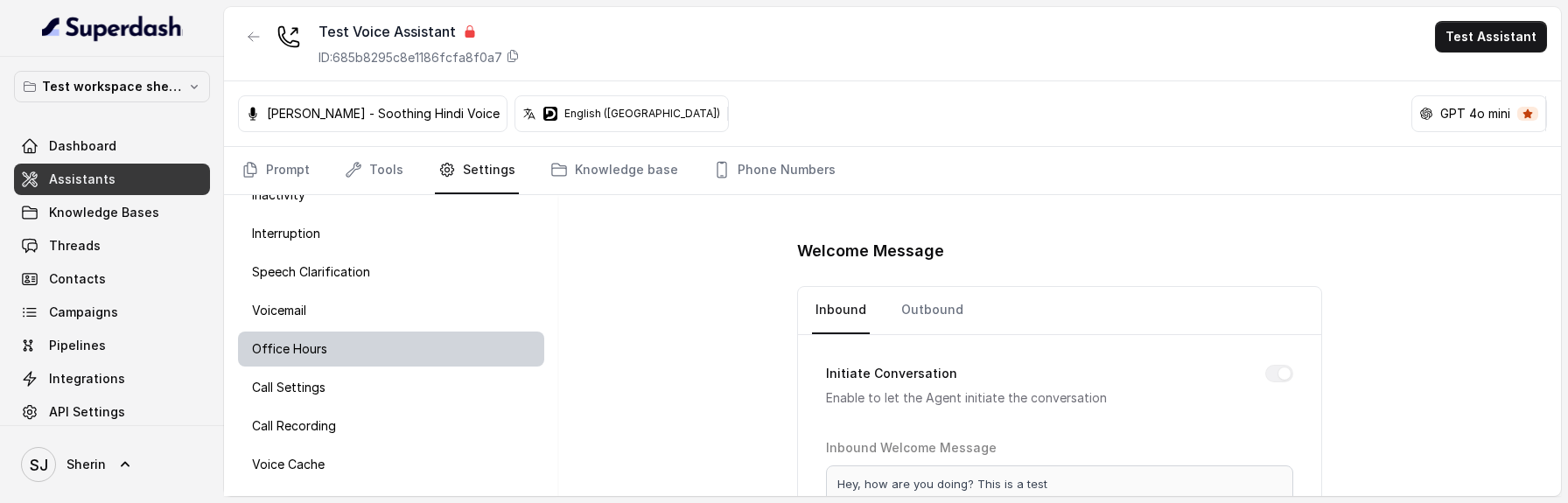
click at [398, 453] on div "Voice Cache" at bounding box center [391, 464] width 307 height 35
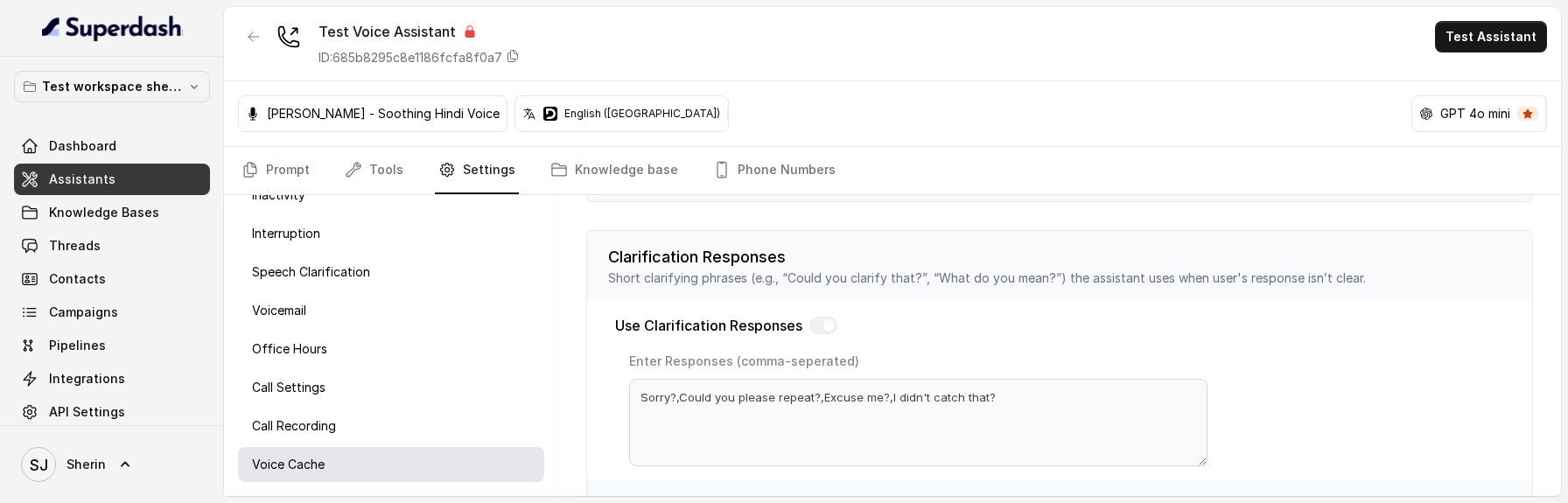
scroll to position [625, 0]
